Goal: Task Accomplishment & Management: Manage account settings

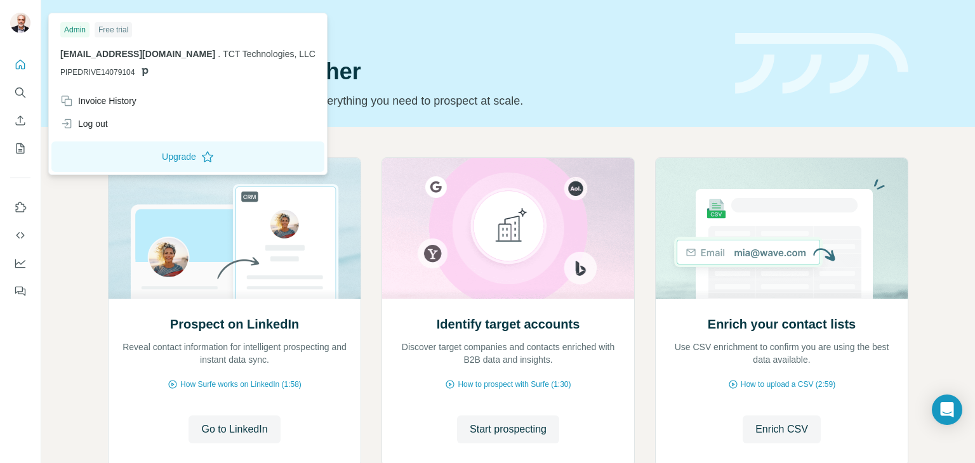
click at [23, 19] on img at bounding box center [20, 23] width 20 height 20
click at [169, 157] on button "Upgrade" at bounding box center [187, 157] width 273 height 30
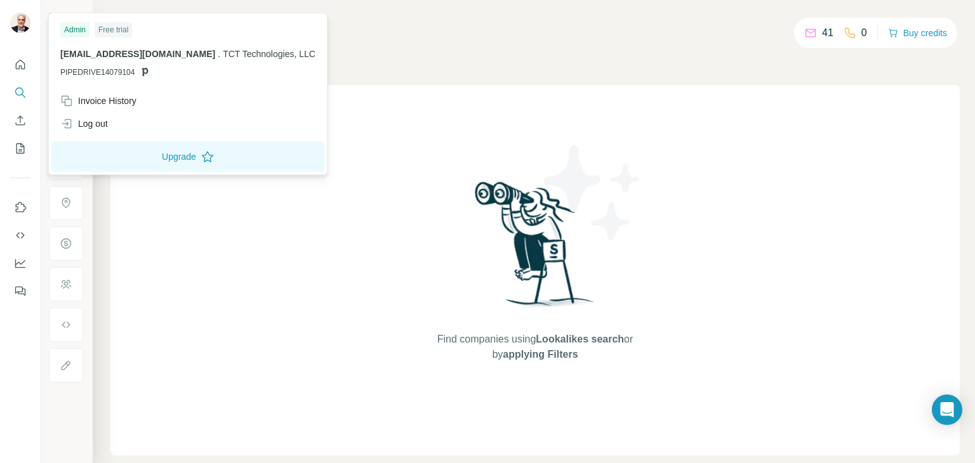
click at [24, 21] on img at bounding box center [20, 23] width 20 height 20
click at [185, 156] on button "Upgrade" at bounding box center [187, 157] width 273 height 30
